Goal: Find specific page/section: Find specific page/section

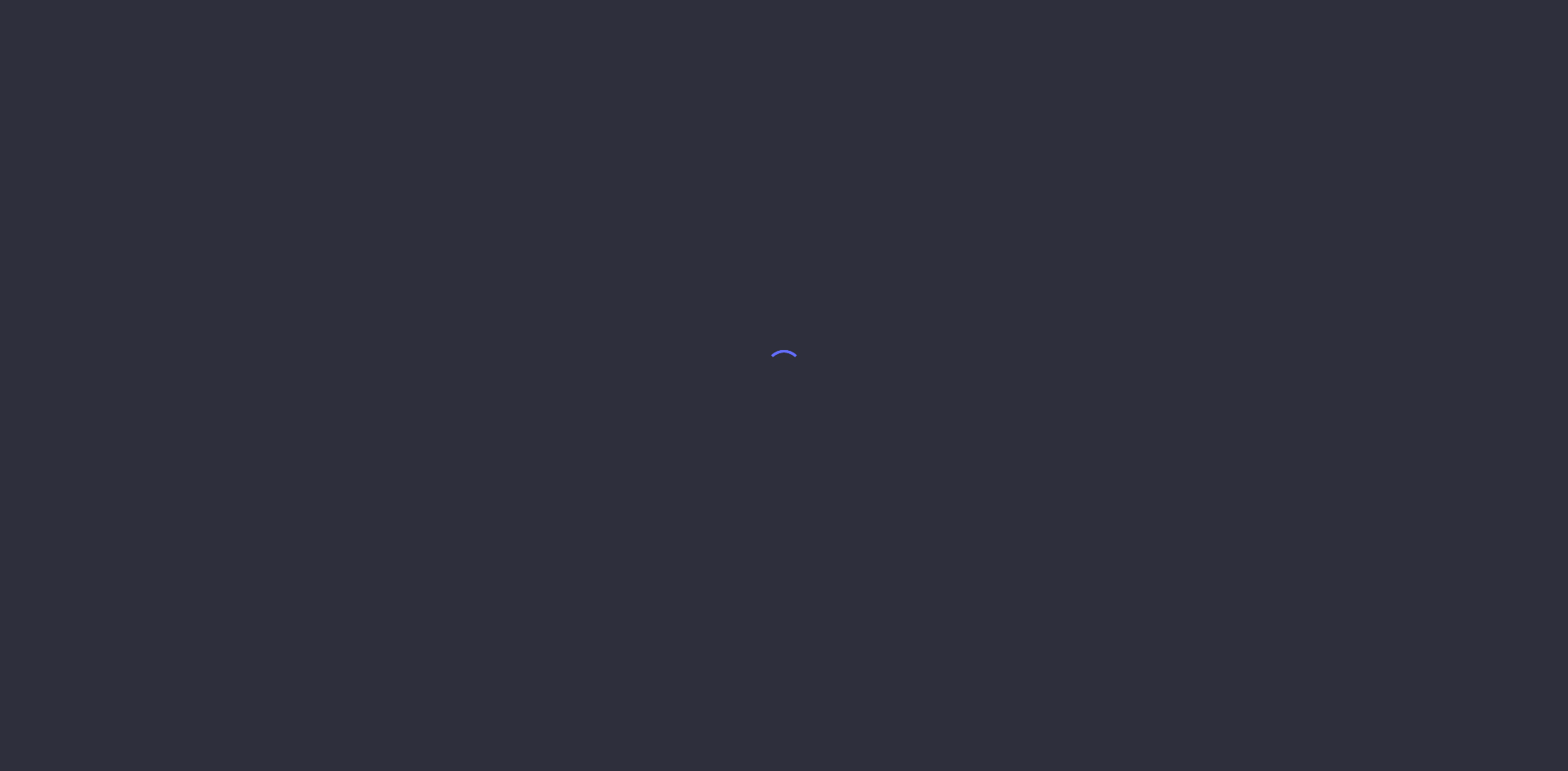
select select "7"
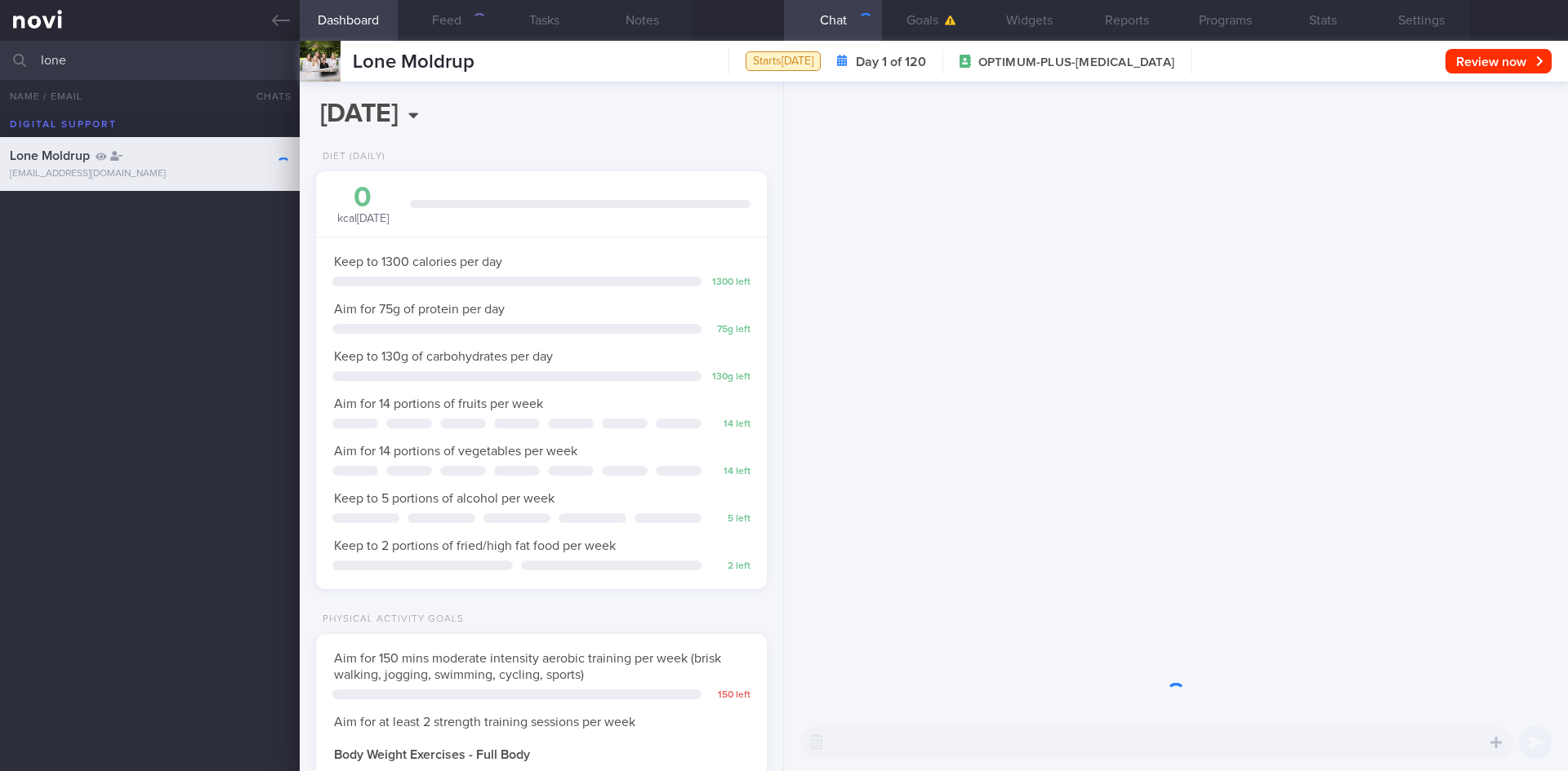
scroll to position [228, 410]
drag, startPoint x: 96, startPoint y: 60, endPoint x: 29, endPoint y: 60, distance: 67.0
click at [29, 60] on div "lone All active patients Assigned patients All active patients Archived patients" at bounding box center [784, 60] width 1568 height 39
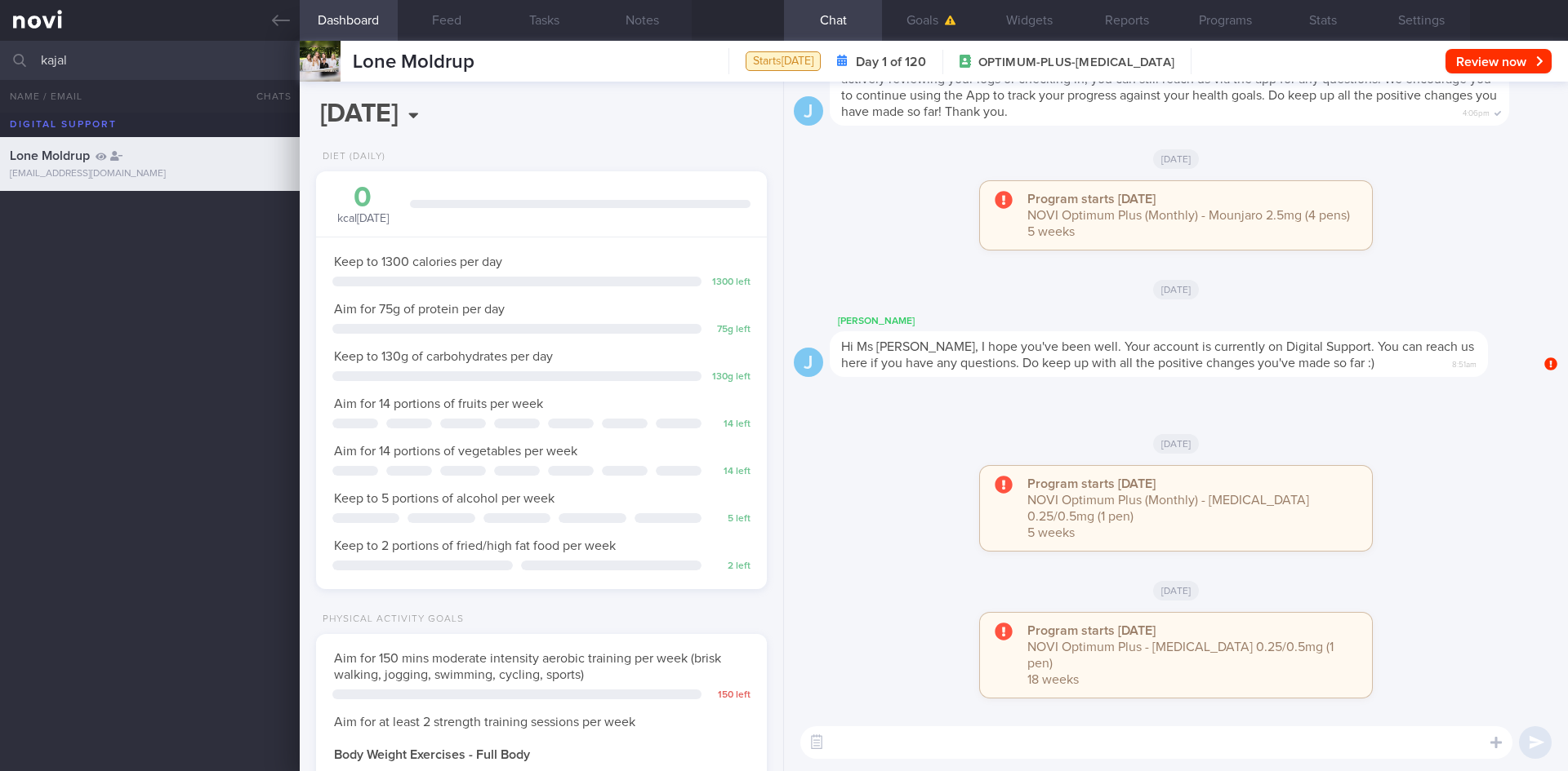
scroll to position [228, 410]
type input "kajal"
click at [168, 223] on div "[EMAIL_ADDRESS][PERSON_NAME][DOMAIN_NAME]" at bounding box center [149, 228] width 280 height 12
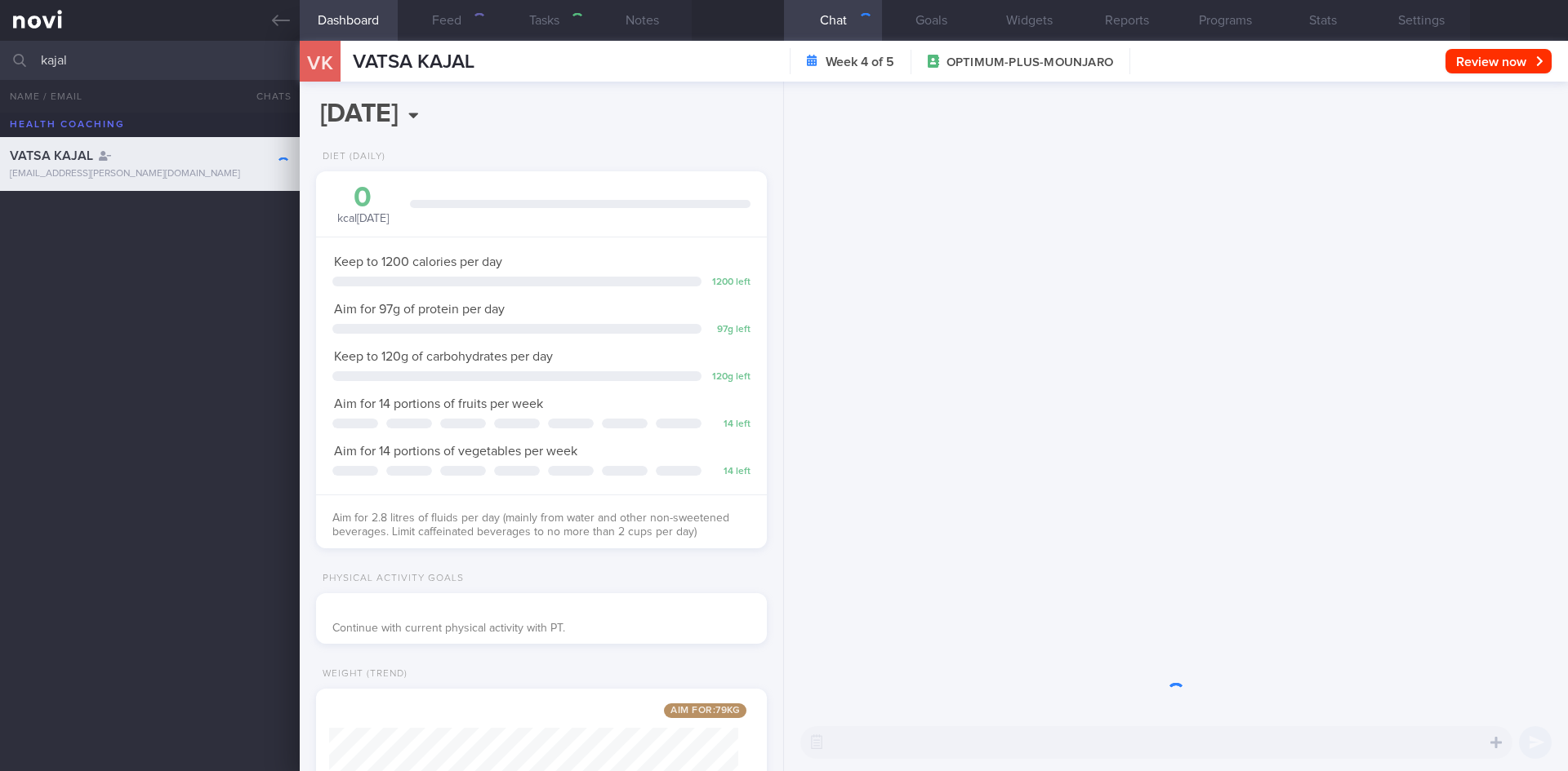
scroll to position [228, 410]
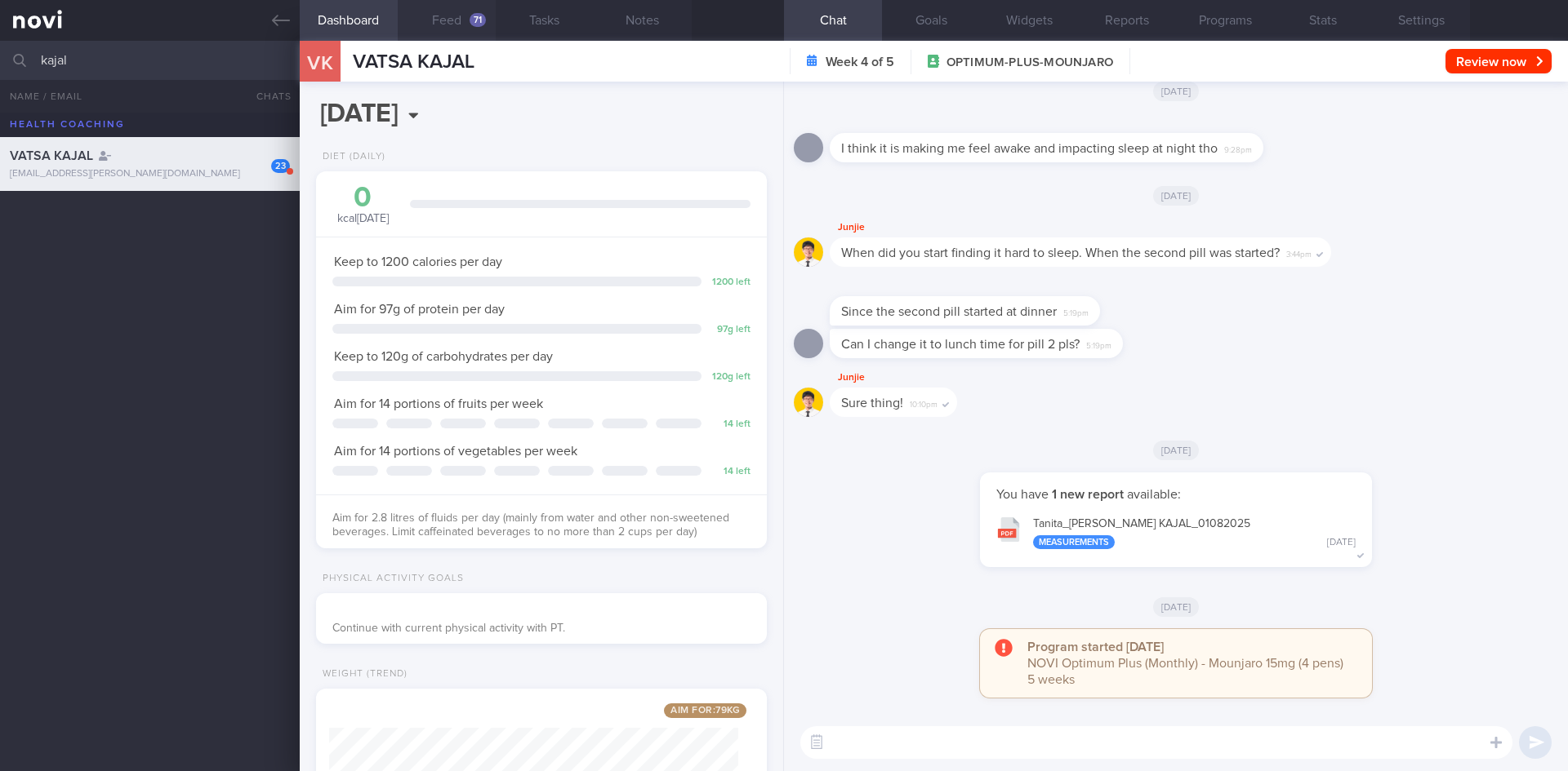
click at [461, 19] on button "Feed 71" at bounding box center [447, 20] width 98 height 41
